Goal: Task Accomplishment & Management: Manage account settings

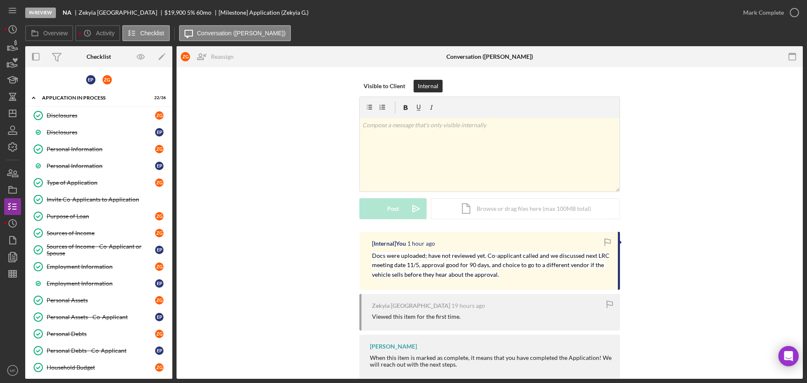
scroll to position [417, 0]
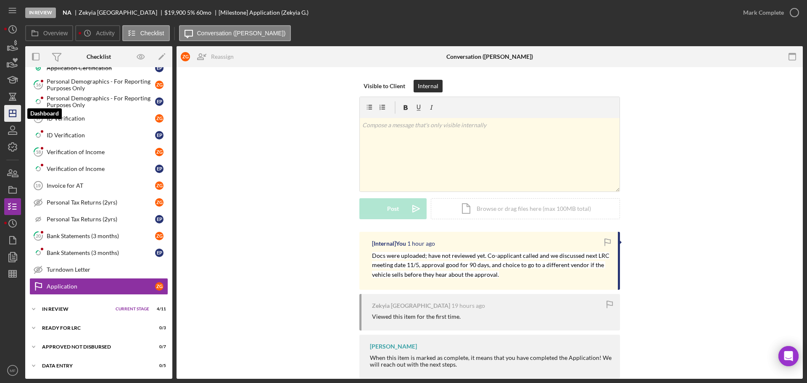
click at [5, 114] on icon "Icon/Dashboard" at bounding box center [12, 113] width 21 height 21
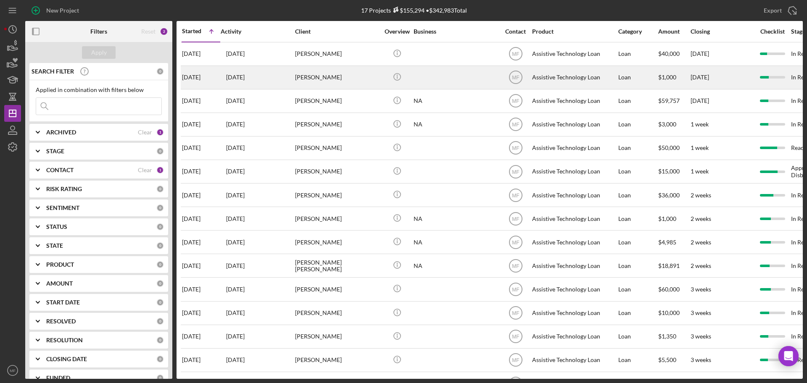
click at [316, 76] on div "[PERSON_NAME]" at bounding box center [337, 77] width 84 height 22
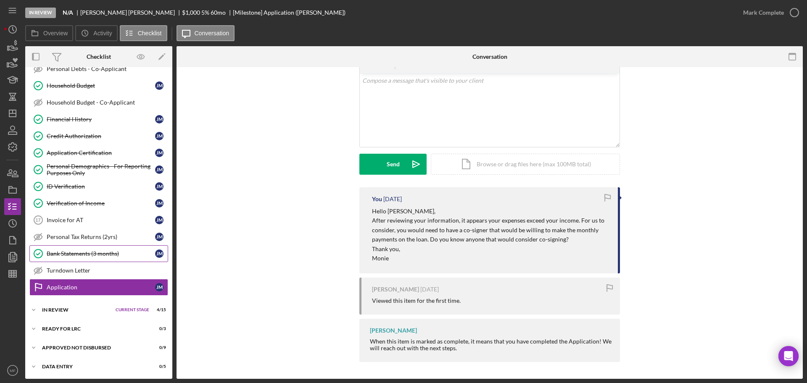
scroll to position [214, 0]
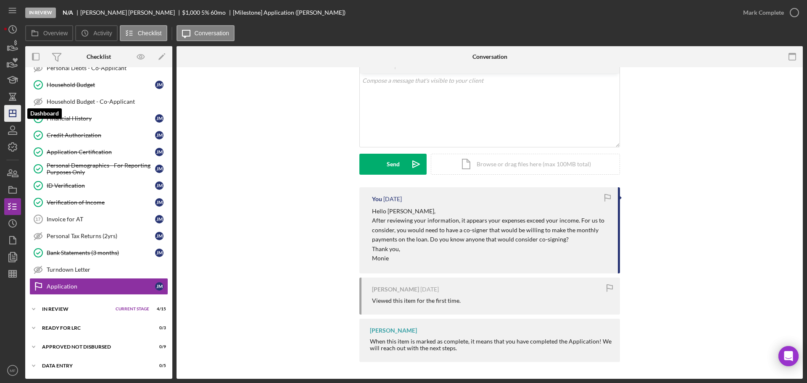
click at [15, 116] on icon "Icon/Dashboard" at bounding box center [12, 113] width 21 height 21
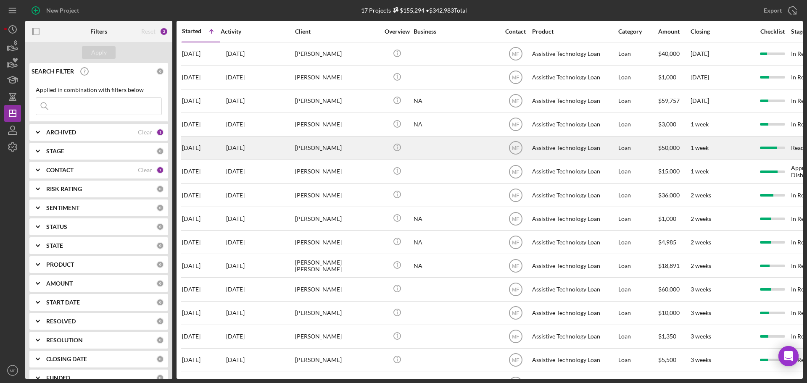
click at [309, 149] on div "[PERSON_NAME]" at bounding box center [337, 148] width 84 height 22
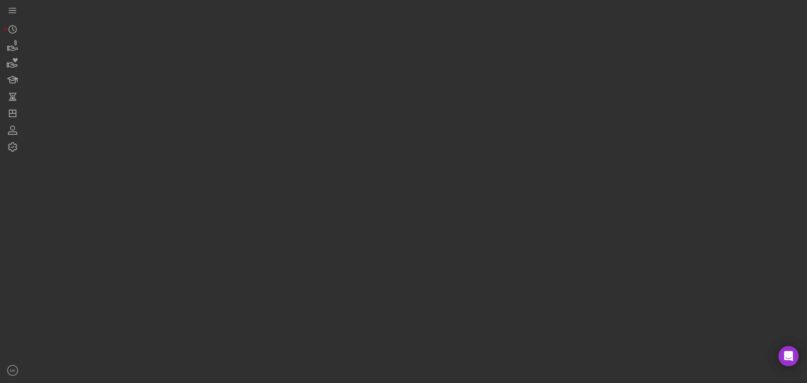
click at [309, 149] on div at bounding box center [414, 189] width 778 height 379
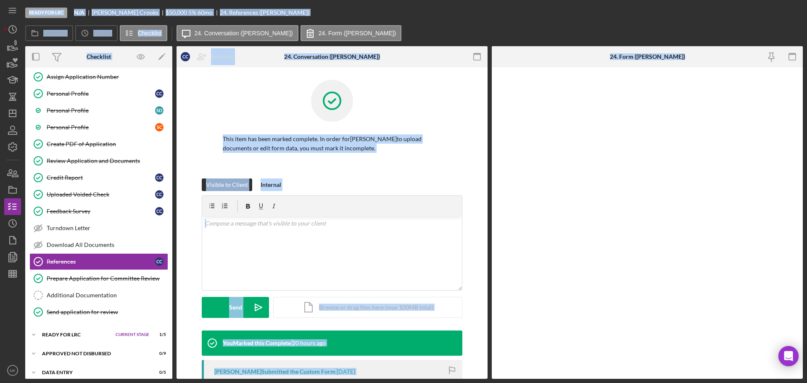
scroll to position [63, 0]
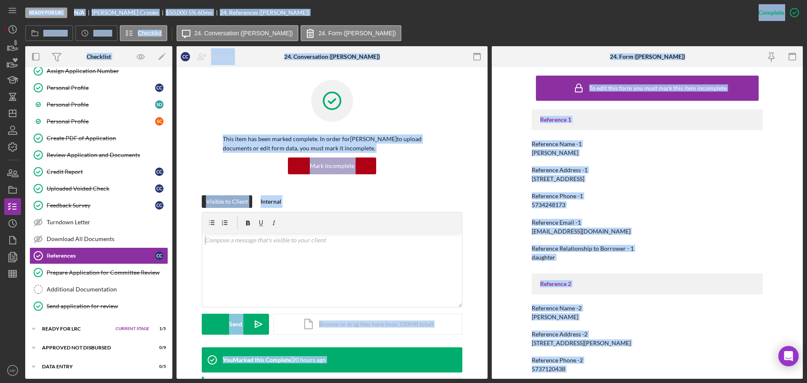
click at [406, 94] on div at bounding box center [332, 107] width 219 height 55
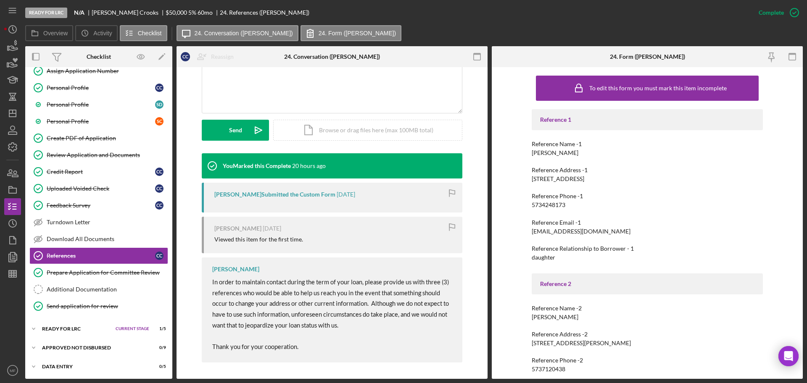
scroll to position [195, 0]
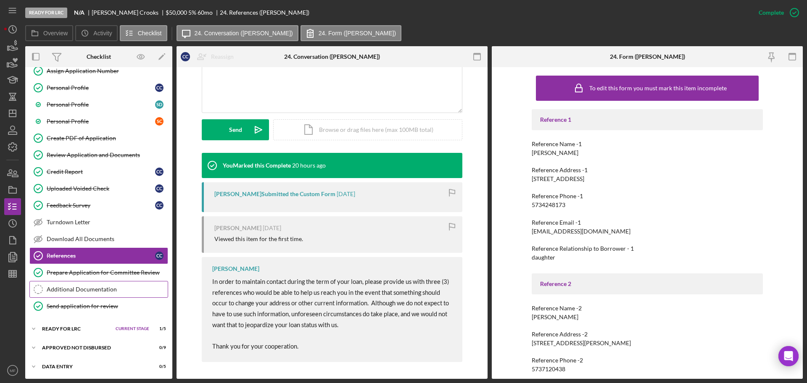
click at [71, 290] on div "Additional Documentation" at bounding box center [107, 289] width 121 height 7
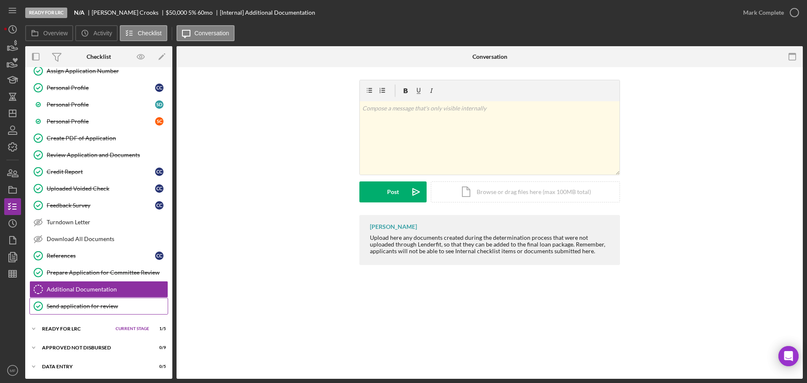
scroll to position [64, 0]
click at [72, 326] on div "Ready for LRC" at bounding box center [76, 328] width 69 height 5
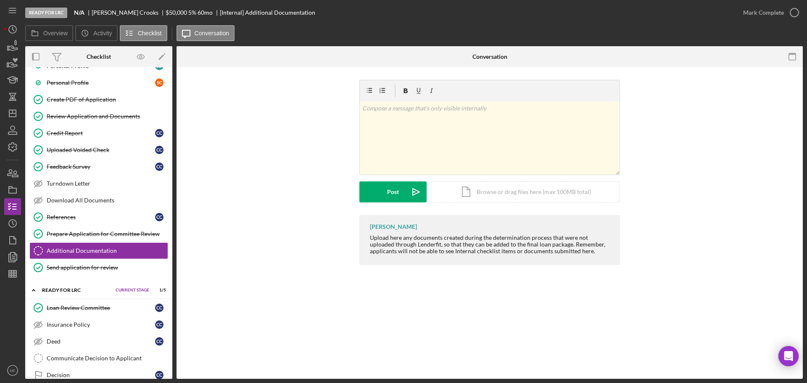
scroll to position [153, 0]
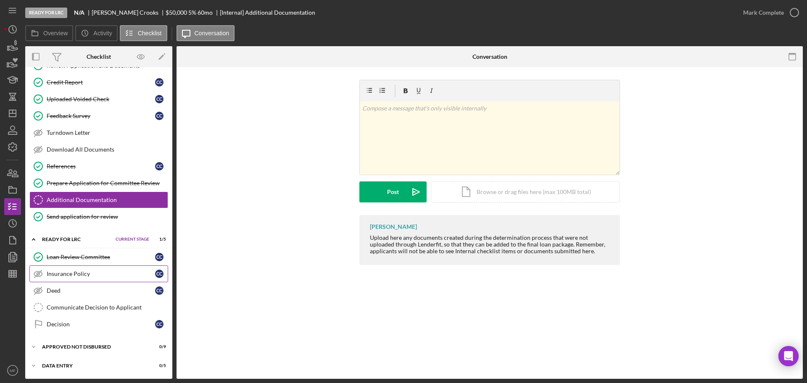
click at [78, 277] on div "Insurance Policy" at bounding box center [101, 274] width 108 height 7
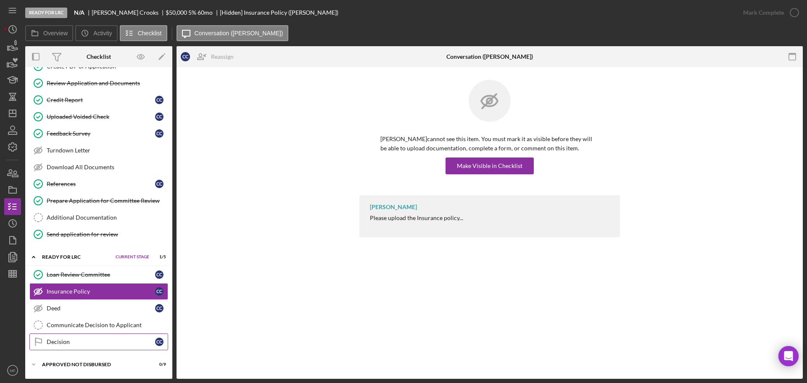
scroll to position [153, 0]
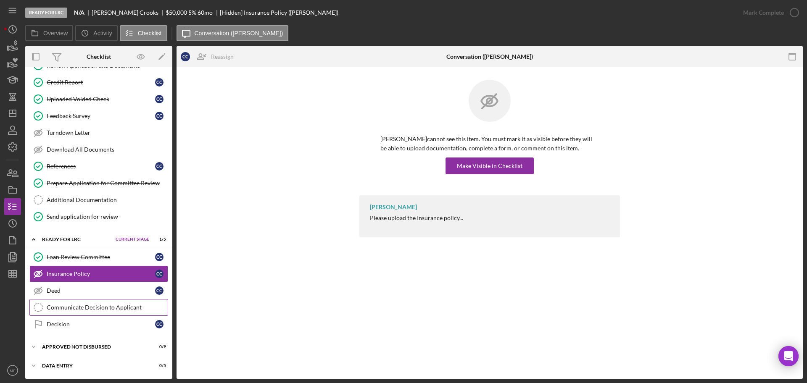
click at [57, 306] on div "Communicate Decision to Applicant" at bounding box center [107, 307] width 121 height 7
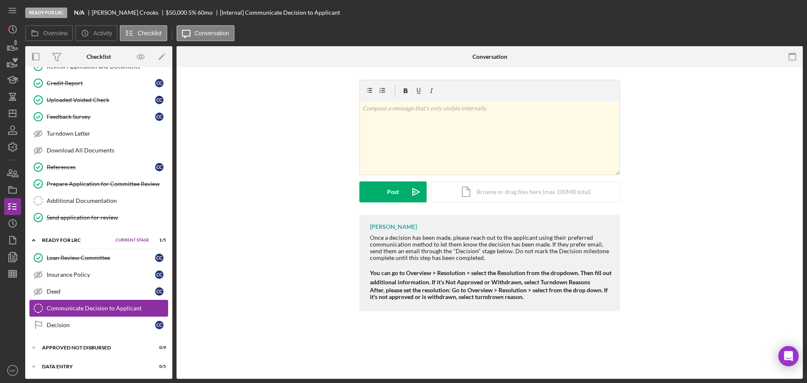
scroll to position [153, 0]
click at [58, 320] on link "Decision Decision C C" at bounding box center [98, 324] width 139 height 17
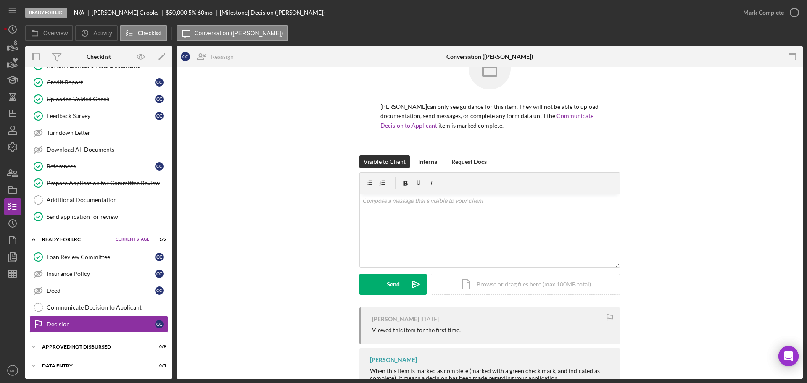
scroll to position [62, 0]
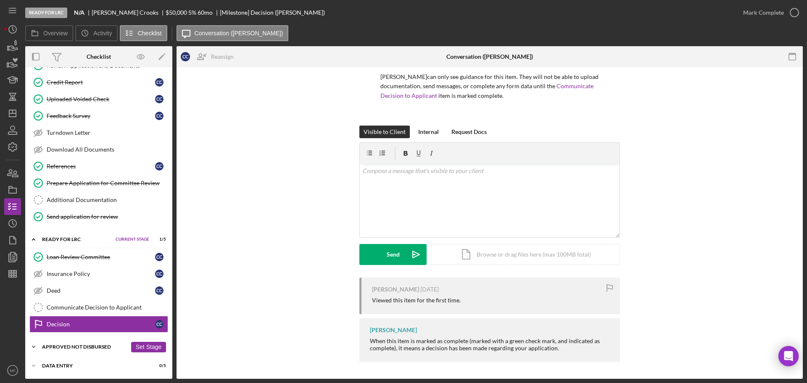
click at [100, 345] on div "Approved Not Disbursed" at bounding box center [84, 347] width 85 height 5
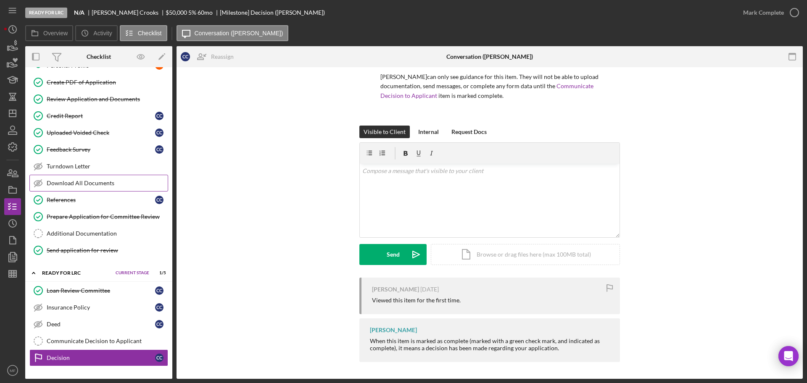
scroll to position [0, 0]
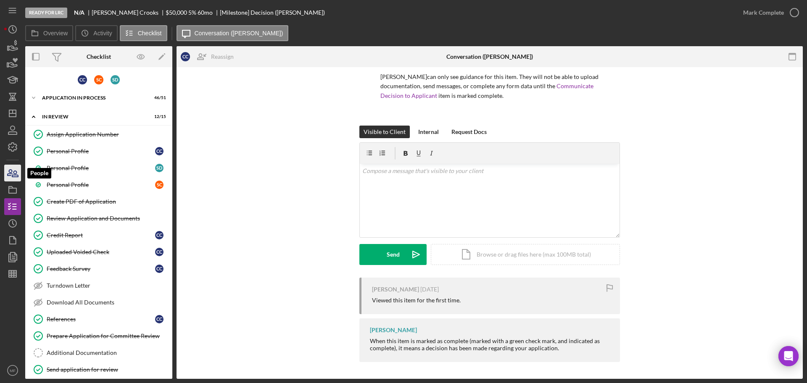
click at [13, 170] on icon "button" at bounding box center [12, 173] width 21 height 21
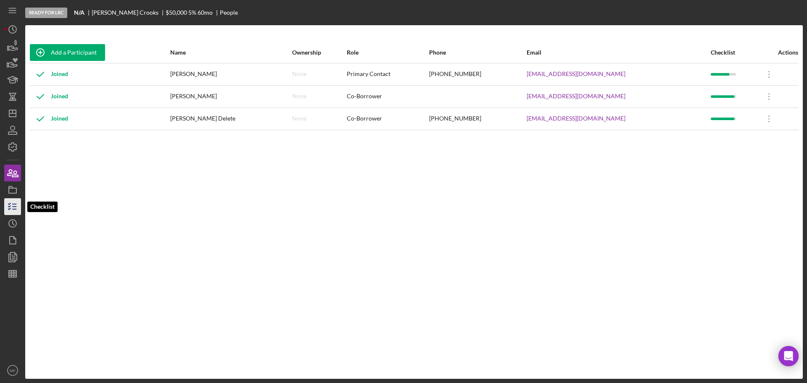
click at [11, 206] on polyline "button" at bounding box center [9, 206] width 2 height 1
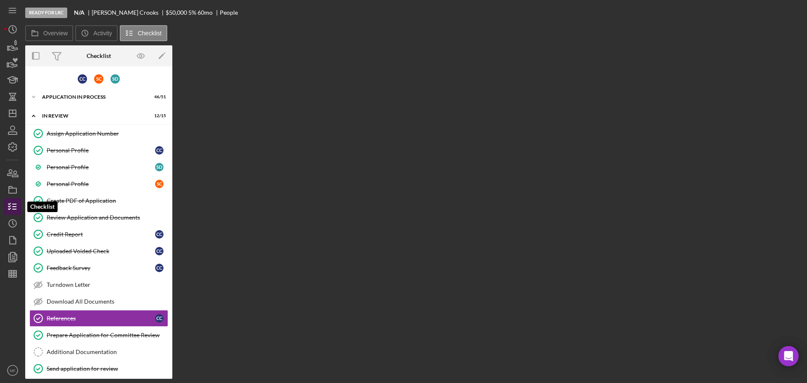
scroll to position [63, 0]
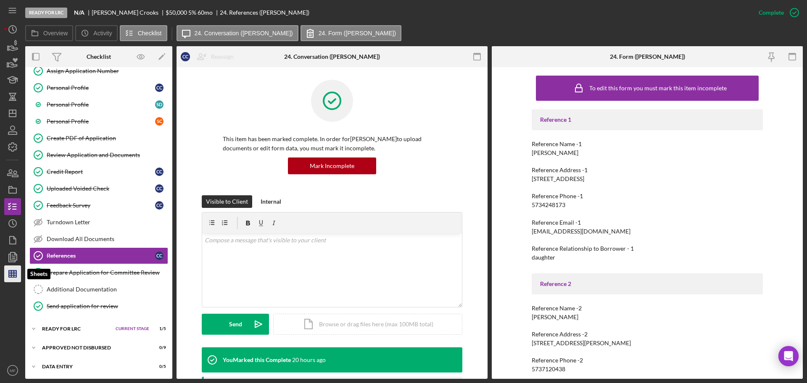
click at [14, 276] on line "button" at bounding box center [14, 274] width 0 height 7
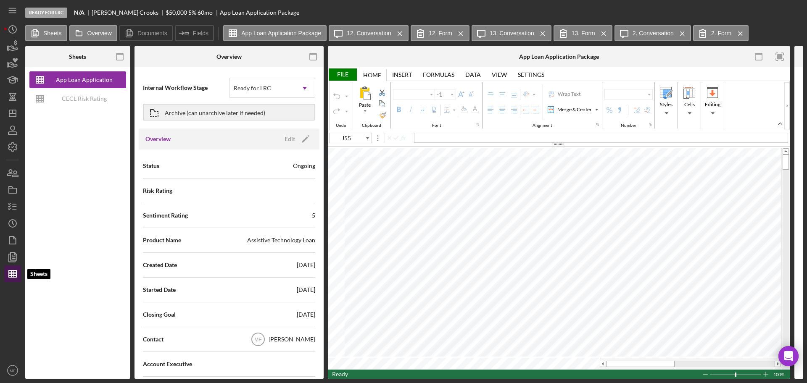
type input "Calibri"
type input "11"
drag, startPoint x: 785, startPoint y: 203, endPoint x: 788, endPoint y: 169, distance: 34.2
click at [788, 170] on span at bounding box center [785, 172] width 5 height 5
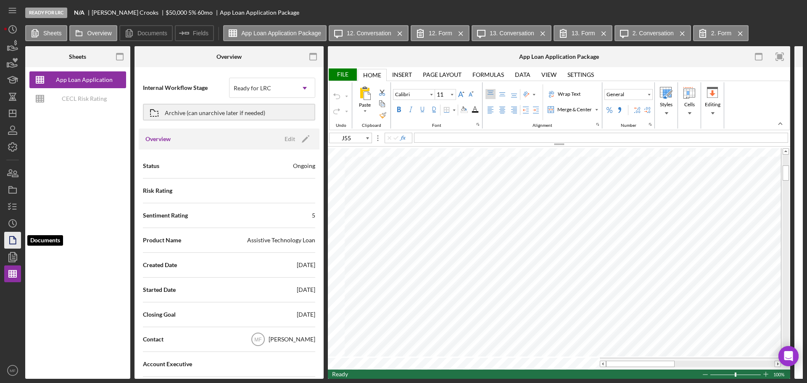
click at [16, 236] on icon "button" at bounding box center [12, 240] width 21 height 21
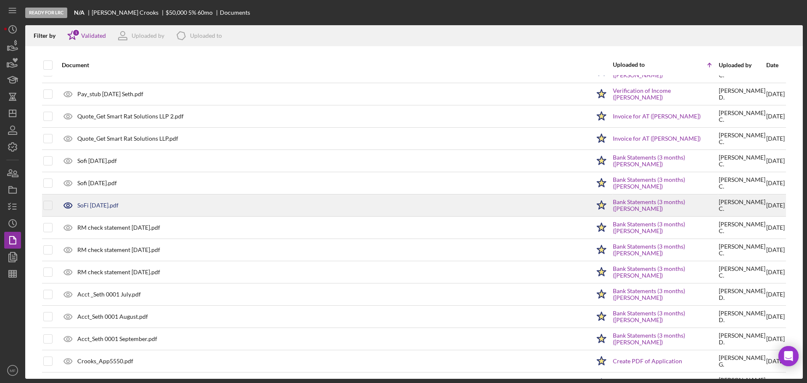
scroll to position [307, 0]
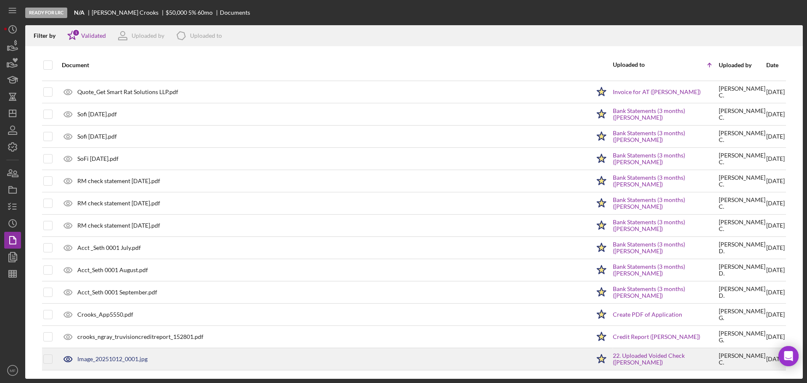
click at [123, 362] on div "Image_20251012_0001.jpg" at bounding box center [112, 359] width 70 height 7
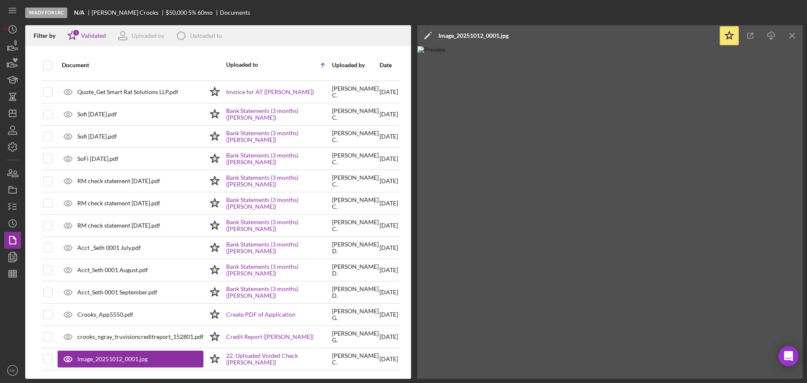
click at [525, 36] on div "Icon/Edit Image_20251012_0001.jpg" at bounding box center [568, 35] width 302 height 21
click at [468, 39] on div "Image_20251012_0001.jpg" at bounding box center [474, 35] width 70 height 7
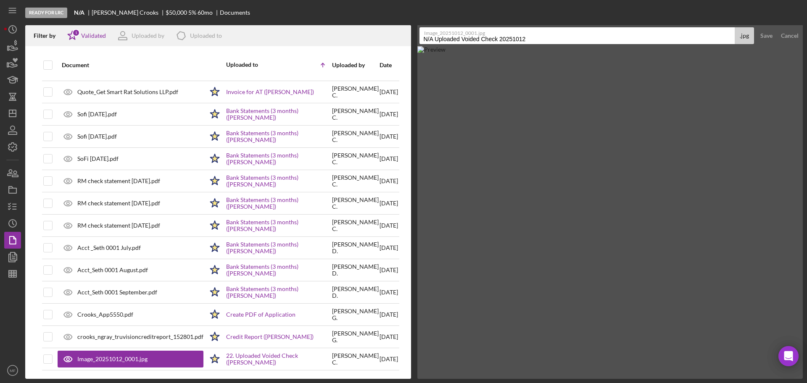
drag, startPoint x: 531, startPoint y: 38, endPoint x: 343, endPoint y: 45, distance: 188.9
click at [343, 45] on div "Filter by Icon/Star 1 Validated Uploaded by Icon/Product Uploaded to Document U…" at bounding box center [414, 202] width 778 height 354
type input "Void check"
click at [765, 38] on div "Save" at bounding box center [767, 35] width 12 height 17
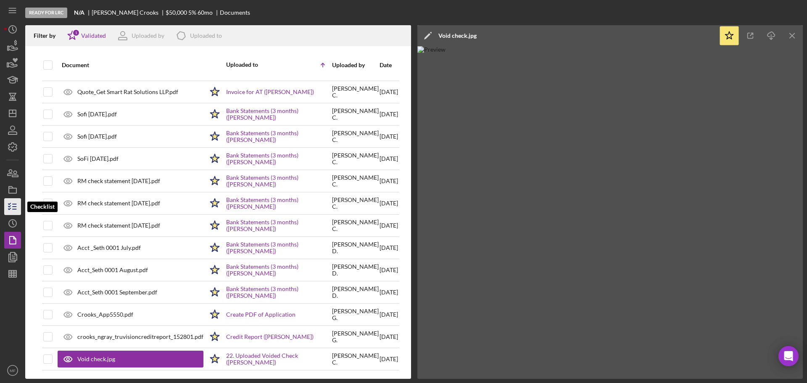
click at [15, 207] on line "button" at bounding box center [15, 207] width 4 height 0
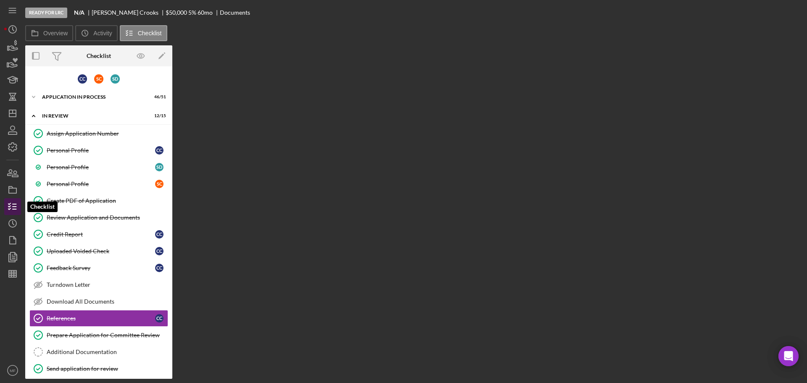
scroll to position [63, 0]
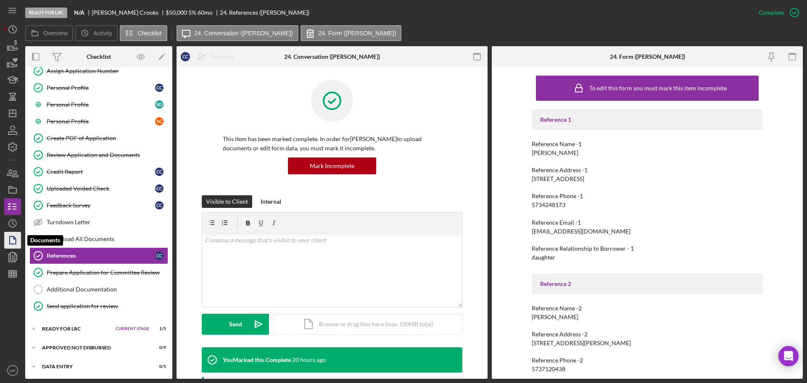
click at [18, 240] on icon "button" at bounding box center [12, 240] width 21 height 21
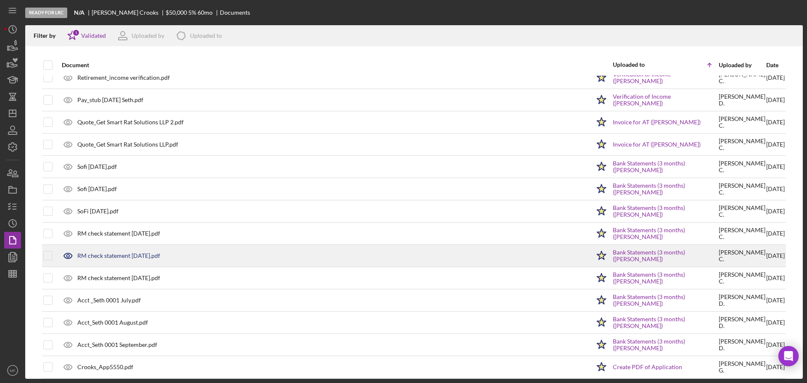
scroll to position [202, 0]
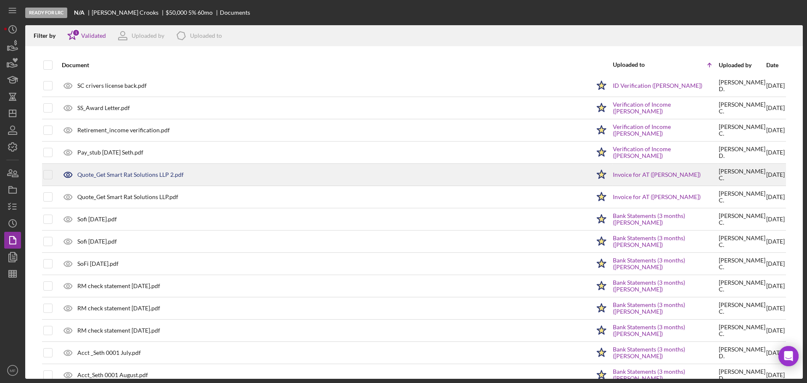
click at [130, 177] on div "Quote_Get Smart Rat Solutions LLP 2.pdf" at bounding box center [130, 175] width 106 height 7
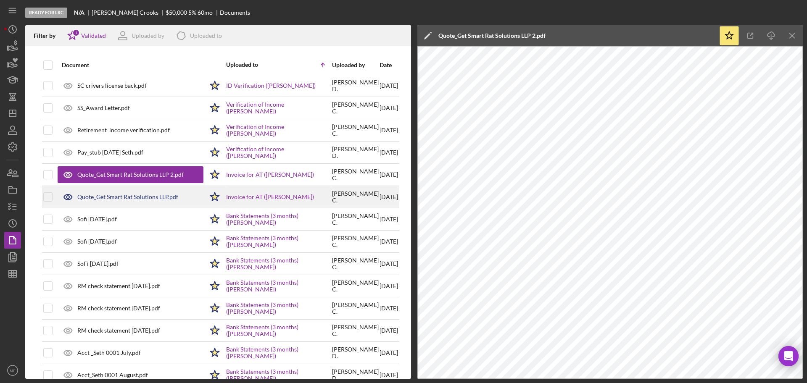
click at [137, 198] on div "Quote_Get Smart Rat Solutions LLP.pdf" at bounding box center [127, 197] width 101 height 7
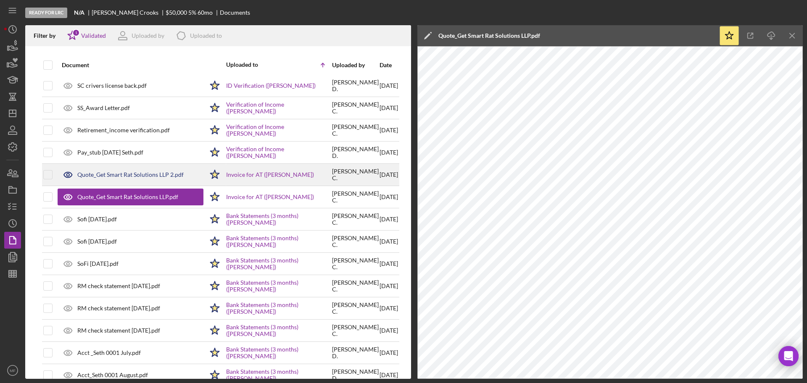
click at [141, 177] on div "Quote_Get Smart Rat Solutions LLP 2.pdf" at bounding box center [130, 175] width 106 height 7
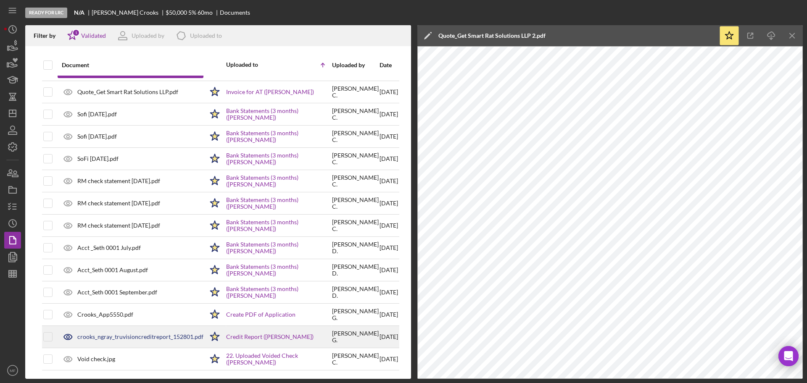
scroll to position [315, 0]
